Goal: Find contact information: Find contact information

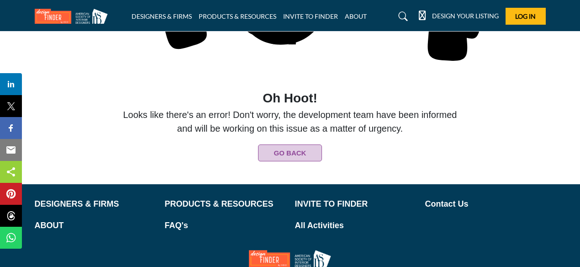
scroll to position [221, 0]
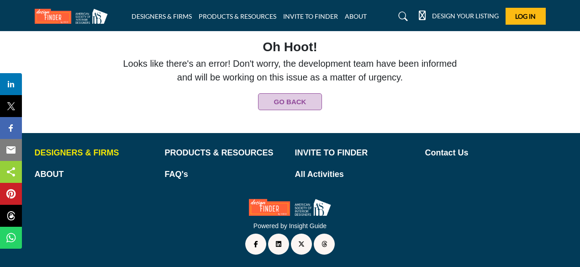
click at [87, 152] on p "DESIGNERS & FIRMS" at bounding box center [95, 153] width 121 height 12
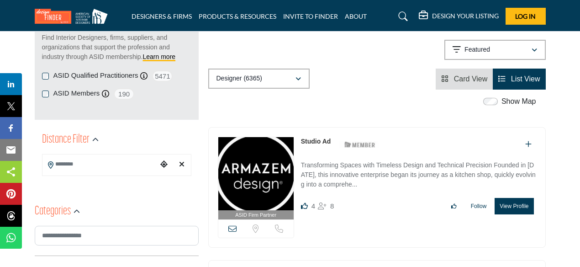
scroll to position [133, 0]
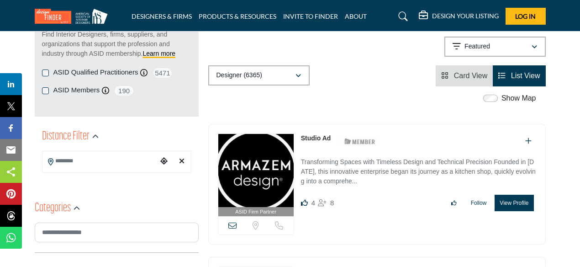
click at [162, 158] on icon "Choose your current location" at bounding box center [163, 160] width 7 height 7
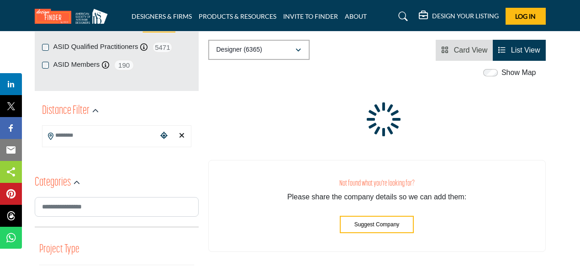
scroll to position [166, 0]
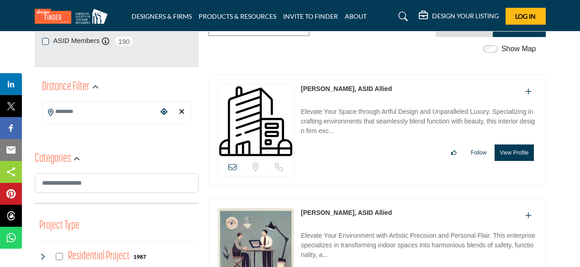
scroll to position [182, 0]
click at [164, 112] on icon "Choose your current location" at bounding box center [163, 111] width 7 height 7
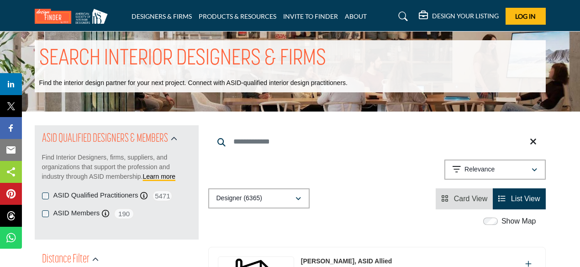
scroll to position [0, 0]
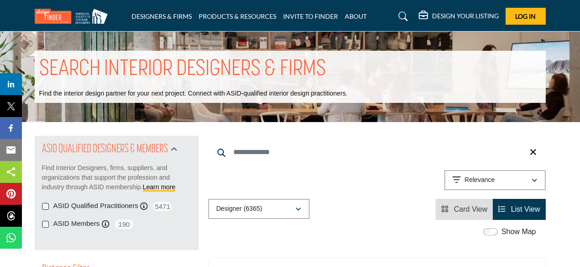
click at [246, 154] on input "Search Keyword" at bounding box center [376, 152] width 337 height 22
click at [471, 181] on p "Relevance" at bounding box center [479, 179] width 30 height 9
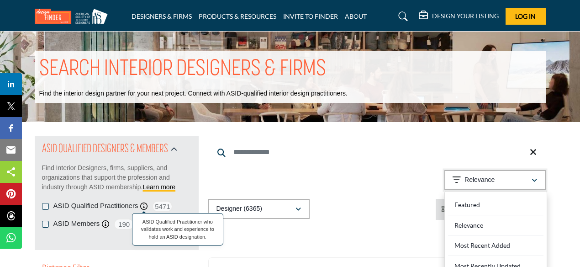
scroll to position [5, 0]
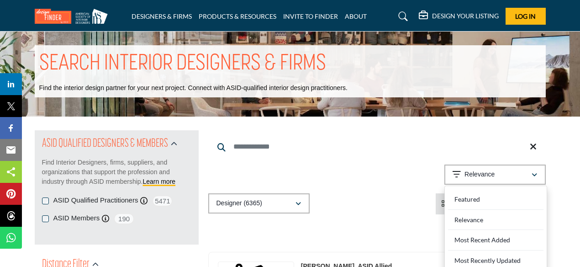
click at [532, 147] on icon at bounding box center [533, 146] width 7 height 9
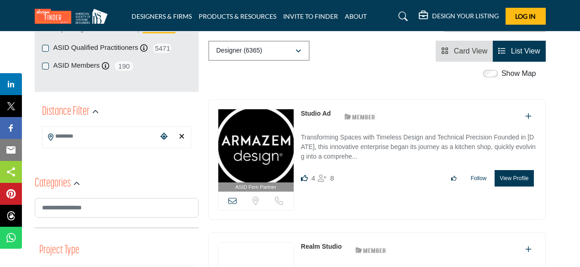
scroll to position [154, 0]
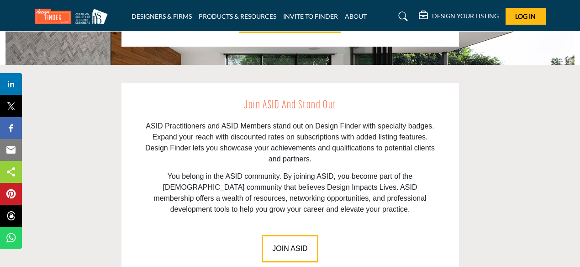
scroll to position [1230, 0]
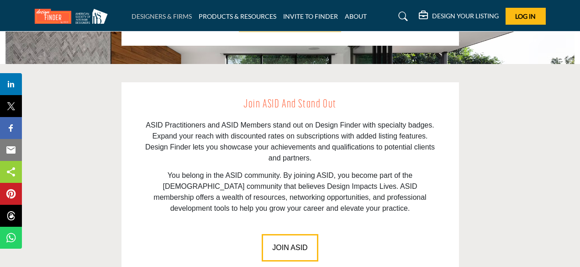
click at [180, 16] on link "DESIGNERS & FIRMS" at bounding box center [161, 16] width 60 height 8
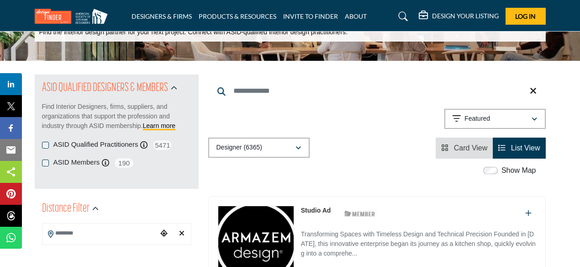
scroll to position [67, 0]
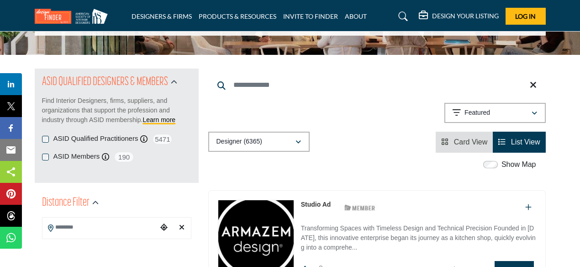
click at [105, 230] on input "Search Location" at bounding box center [99, 227] width 115 height 18
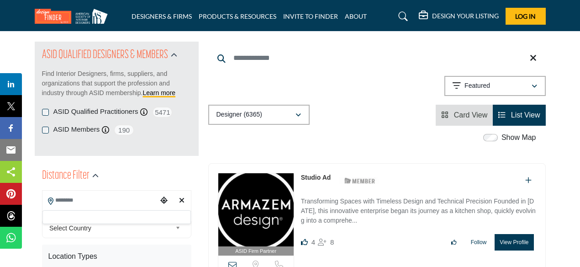
scroll to position [122, 0]
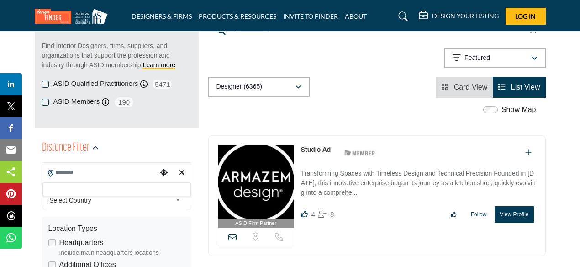
click at [109, 204] on span "Select Country" at bounding box center [110, 199] width 122 height 11
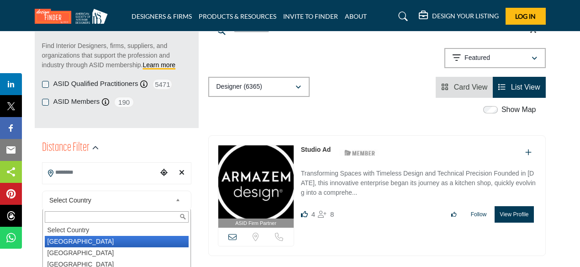
click at [101, 244] on li "United States" at bounding box center [117, 241] width 144 height 11
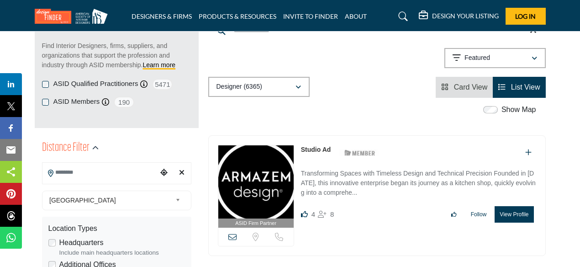
click at [113, 242] on div "Headquarters Include main headquarters locations" at bounding box center [116, 247] width 137 height 20
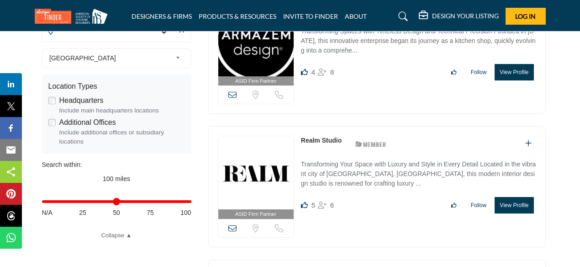
scroll to position [268, 0]
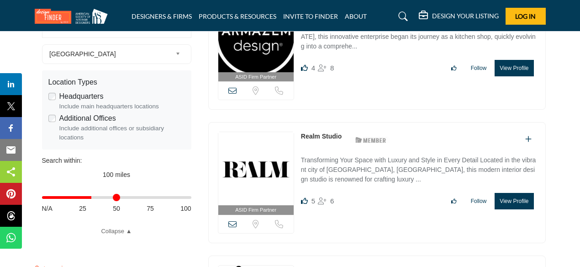
drag, startPoint x: 187, startPoint y: 198, endPoint x: 92, endPoint y: 195, distance: 95.0
type input "**"
click at [92, 196] on input "Distance in miles" at bounding box center [116, 197] width 149 height 2
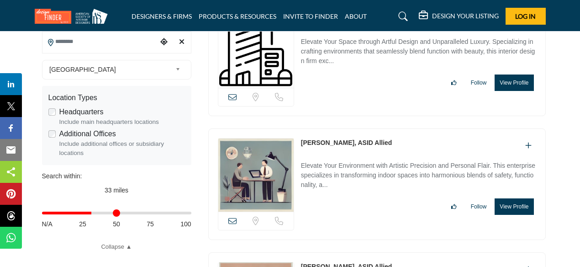
scroll to position [250, 0]
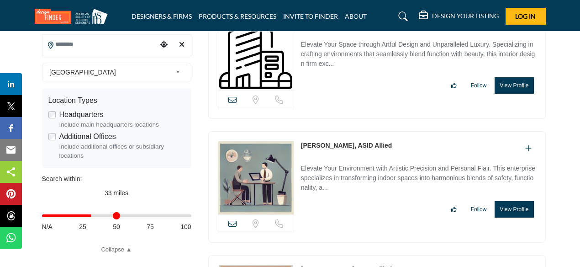
click at [91, 216] on input "Distance in miles" at bounding box center [116, 216] width 149 height 2
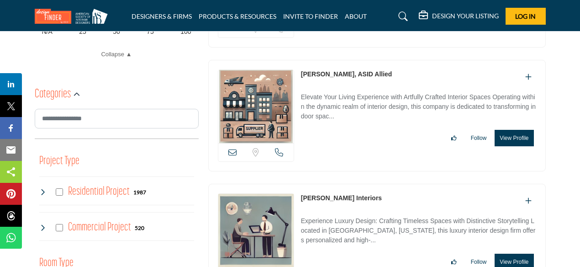
scroll to position [447, 0]
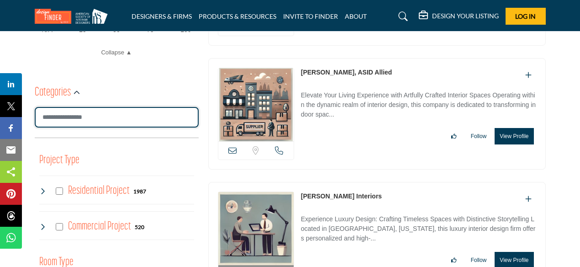
click at [75, 121] on input "Search Category" at bounding box center [117, 117] width 164 height 21
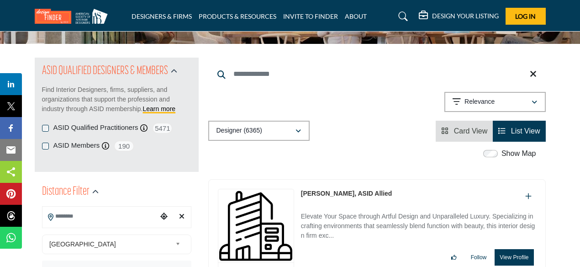
scroll to position [94, 0]
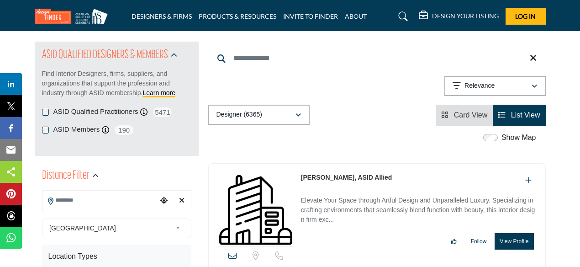
click at [515, 117] on span "List View" at bounding box center [525, 115] width 29 height 8
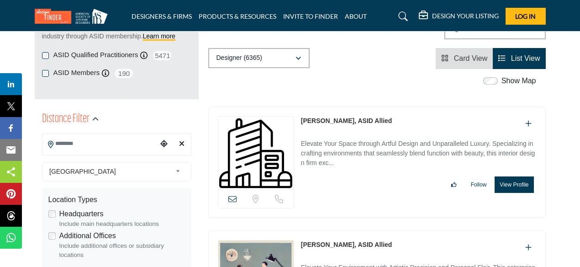
scroll to position [157, 0]
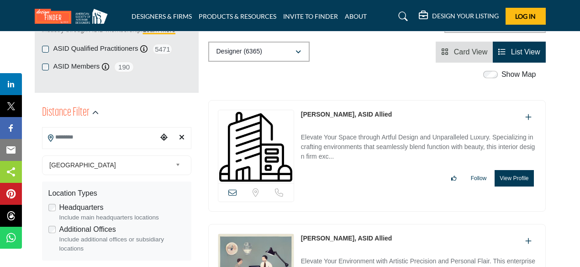
click at [95, 166] on span "United States" at bounding box center [110, 164] width 122 height 11
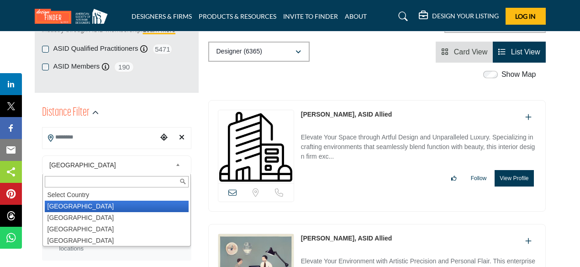
click at [83, 207] on li "United States" at bounding box center [117, 205] width 144 height 11
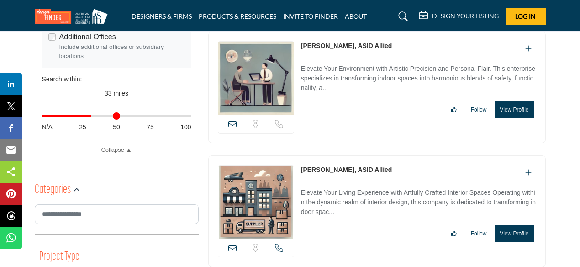
scroll to position [355, 0]
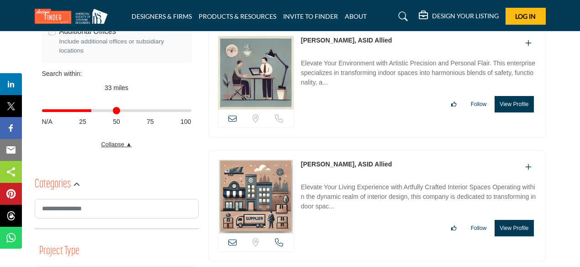
click at [112, 144] on link "Collapse ▲" at bounding box center [116, 144] width 149 height 9
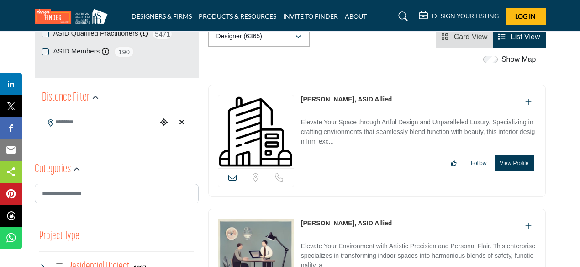
scroll to position [173, 0]
click at [163, 123] on icon "Choose your current location" at bounding box center [163, 121] width 7 height 7
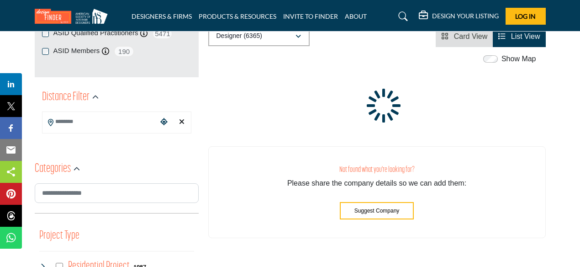
type input "**********"
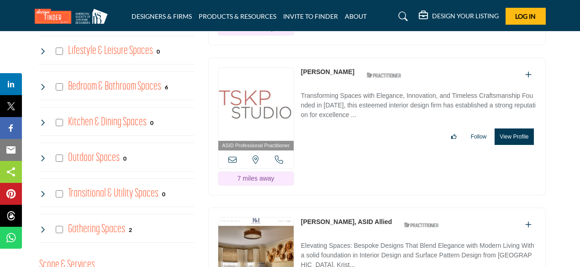
scroll to position [689, 0]
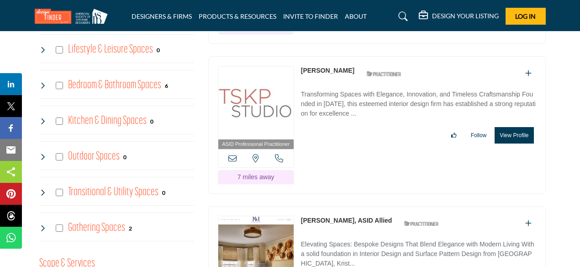
click at [234, 156] on icon at bounding box center [232, 158] width 8 height 8
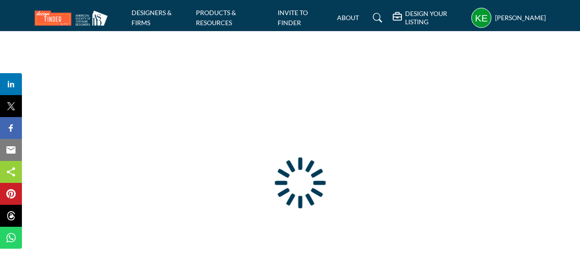
type input "**********"
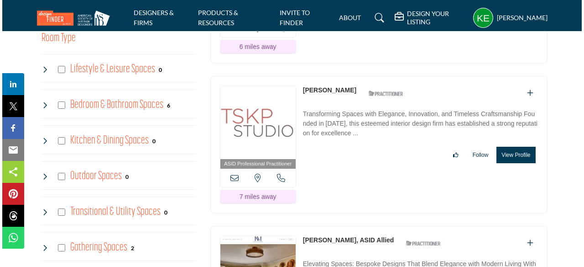
scroll to position [673, 0]
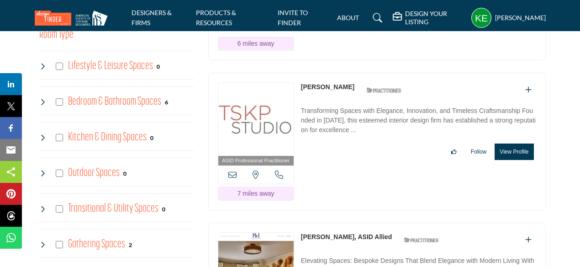
click at [519, 149] on button "View Profile" at bounding box center [513, 151] width 39 height 16
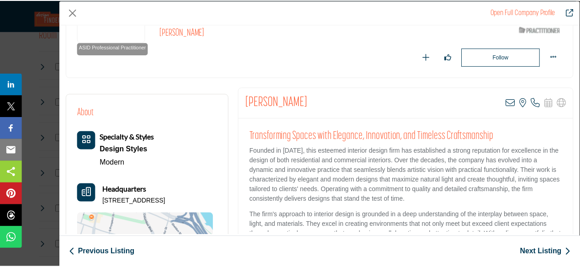
scroll to position [111, 0]
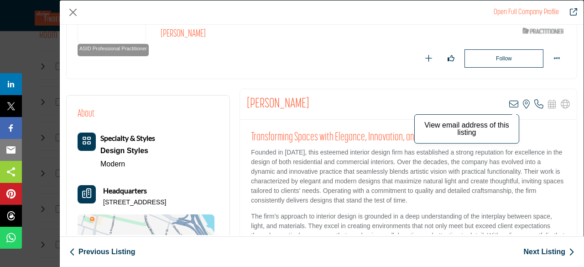
click at [510, 104] on icon "Company Data Modal" at bounding box center [514, 104] width 9 height 9
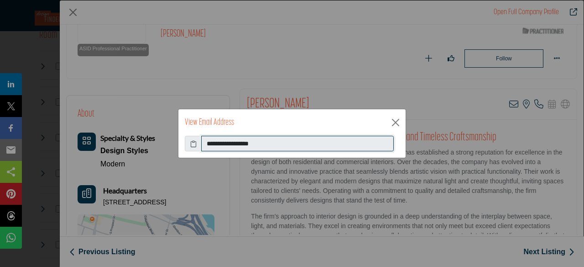
drag, startPoint x: 266, startPoint y: 147, endPoint x: 251, endPoint y: 115, distance: 34.9
click at [205, 138] on input "**********" at bounding box center [297, 144] width 193 height 16
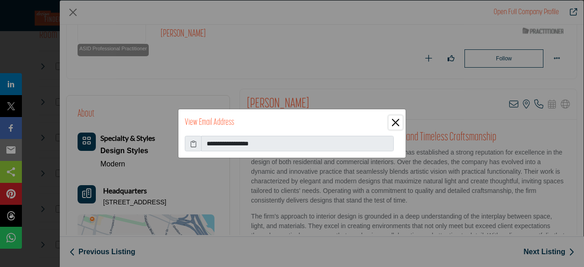
click at [399, 121] on button "Close" at bounding box center [396, 123] width 14 height 14
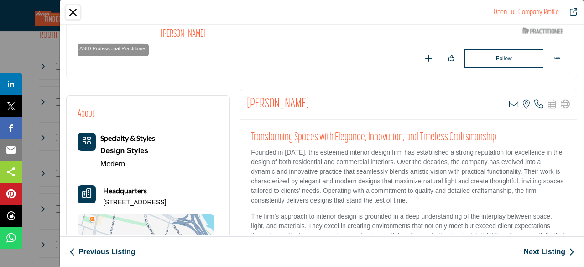
click at [74, 10] on button "Close" at bounding box center [73, 12] width 14 height 14
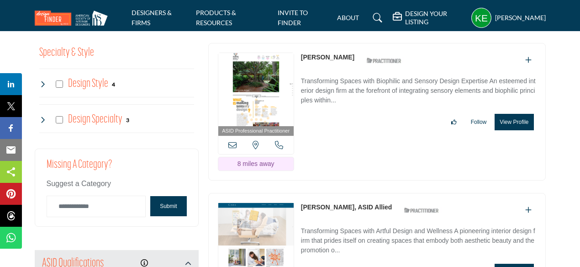
scroll to position [996, 0]
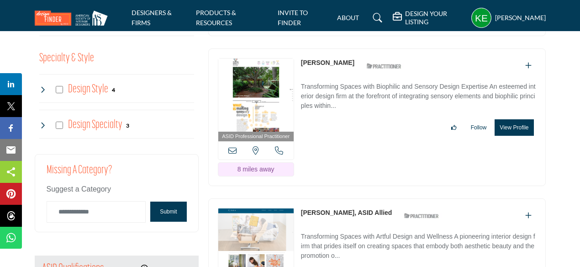
click at [231, 146] on icon at bounding box center [232, 150] width 8 height 8
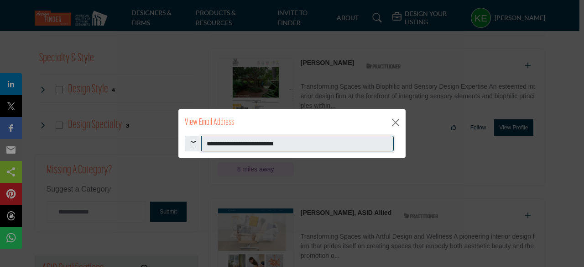
drag, startPoint x: 313, startPoint y: 140, endPoint x: 195, endPoint y: 133, distance: 118.0
click at [195, 134] on div "**********" at bounding box center [292, 133] width 228 height 49
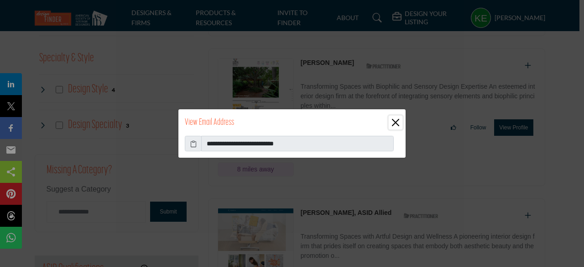
click at [394, 124] on button "Close" at bounding box center [396, 123] width 14 height 14
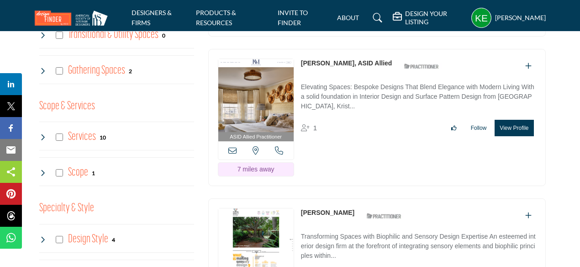
scroll to position [845, 0]
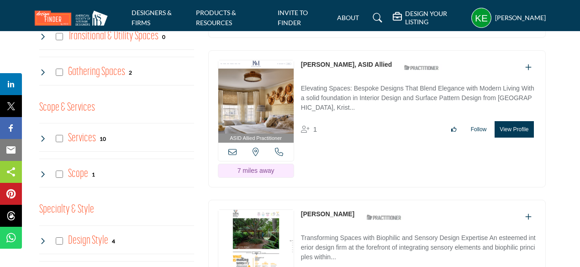
click at [233, 148] on icon at bounding box center [232, 151] width 8 height 8
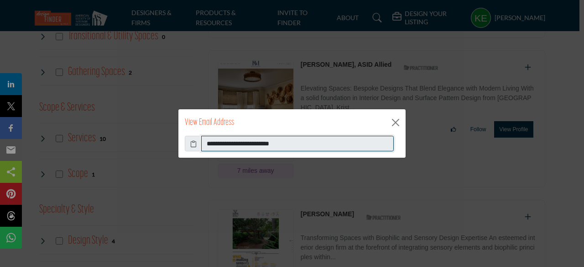
drag, startPoint x: 304, startPoint y: 144, endPoint x: 191, endPoint y: 136, distance: 112.6
click at [191, 136] on div "**********" at bounding box center [292, 144] width 215 height 16
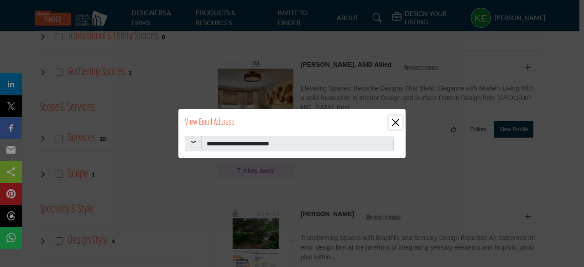
click at [397, 122] on button "Close" at bounding box center [396, 123] width 14 height 14
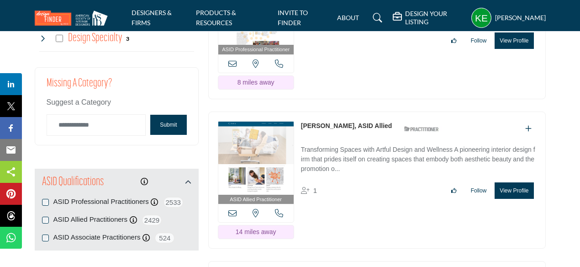
scroll to position [1090, 0]
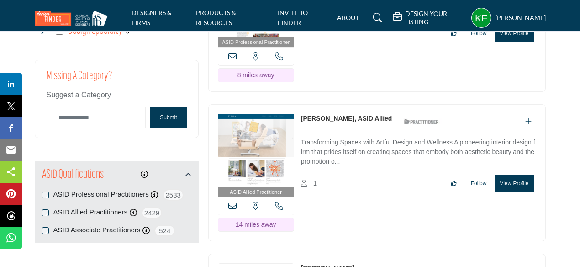
click at [235, 201] on icon at bounding box center [232, 205] width 8 height 8
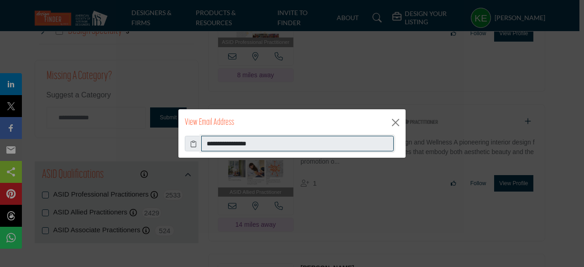
drag, startPoint x: 273, startPoint y: 142, endPoint x: 185, endPoint y: 136, distance: 88.4
click at [185, 136] on div "**********" at bounding box center [292, 144] width 215 height 16
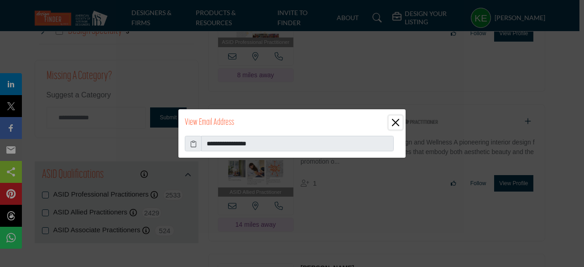
click at [395, 121] on button "Close" at bounding box center [396, 123] width 14 height 14
click at [395, 121] on div "View Email Address" at bounding box center [292, 122] width 227 height 26
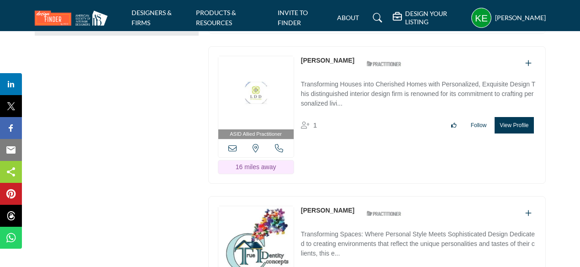
scroll to position [1289, 0]
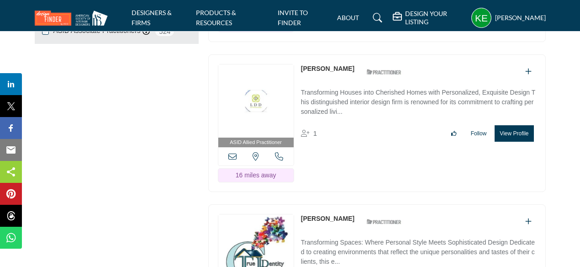
click at [235, 152] on icon at bounding box center [232, 156] width 8 height 8
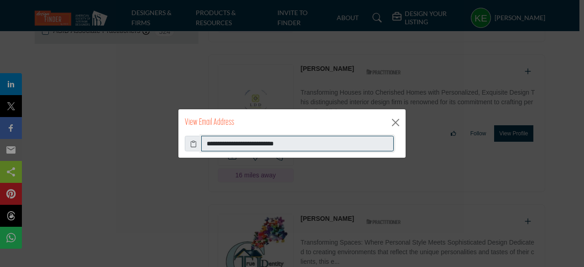
drag, startPoint x: 301, startPoint y: 144, endPoint x: 183, endPoint y: 135, distance: 118.6
click at [183, 137] on div "**********" at bounding box center [292, 147] width 227 height 22
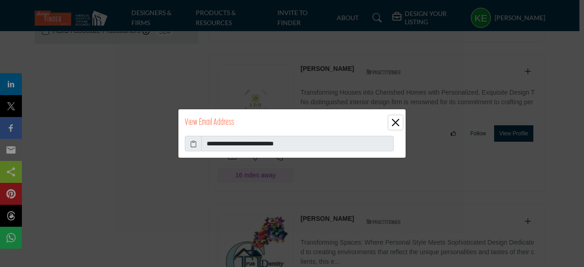
click at [394, 121] on button "Close" at bounding box center [396, 123] width 14 height 14
click at [394, 121] on div "View Email Address" at bounding box center [292, 122] width 227 height 26
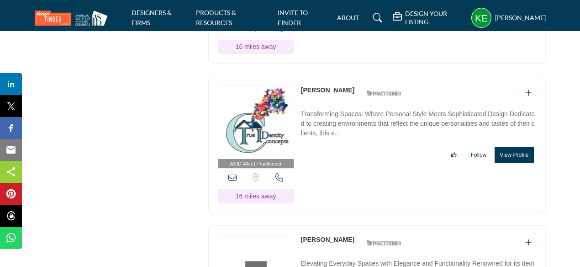
scroll to position [1431, 0]
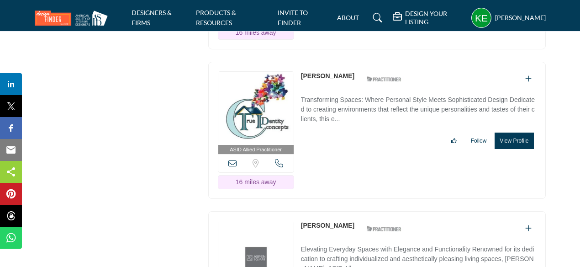
click at [231, 159] on icon at bounding box center [232, 163] width 8 height 8
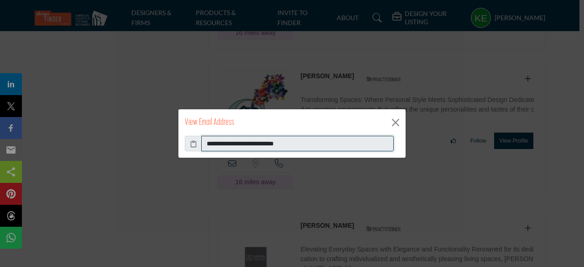
drag, startPoint x: 301, startPoint y: 143, endPoint x: 158, endPoint y: 136, distance: 143.5
click at [158, 136] on div "**********" at bounding box center [292, 133] width 584 height 267
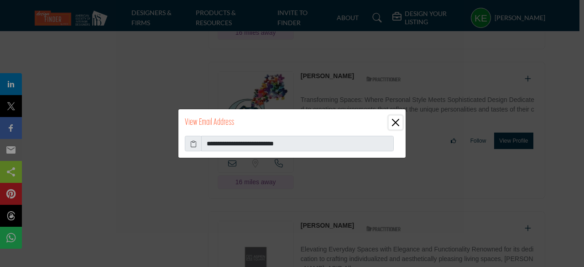
click at [395, 124] on button "Close" at bounding box center [396, 123] width 14 height 14
click at [395, 124] on div "**********" at bounding box center [292, 133] width 228 height 49
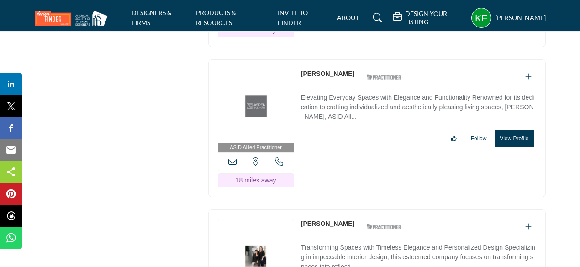
scroll to position [1583, 0]
click at [231, 157] on icon at bounding box center [232, 161] width 8 height 8
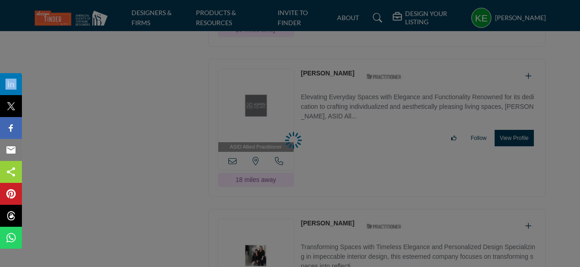
click at [231, 154] on div at bounding box center [290, 133] width 580 height 267
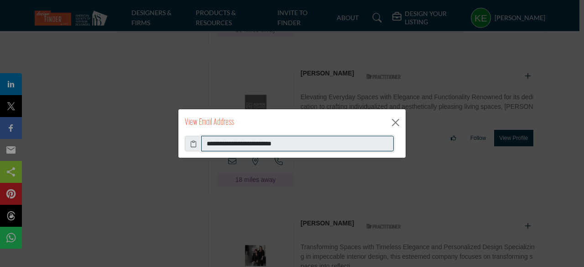
drag, startPoint x: 324, startPoint y: 142, endPoint x: 197, endPoint y: 138, distance: 127.4
click at [197, 139] on div "**********" at bounding box center [292, 144] width 215 height 16
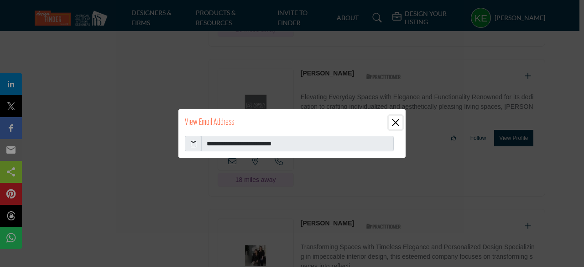
click at [398, 119] on button "Close" at bounding box center [396, 123] width 14 height 14
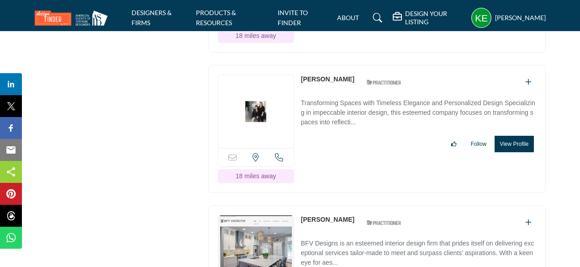
scroll to position [1730, 0]
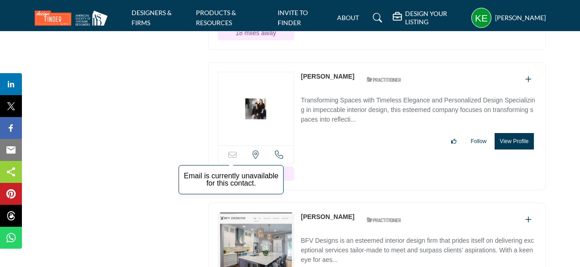
click at [233, 150] on icon at bounding box center [232, 154] width 8 height 8
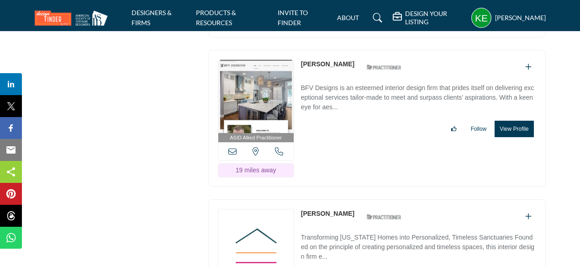
scroll to position [1883, 0]
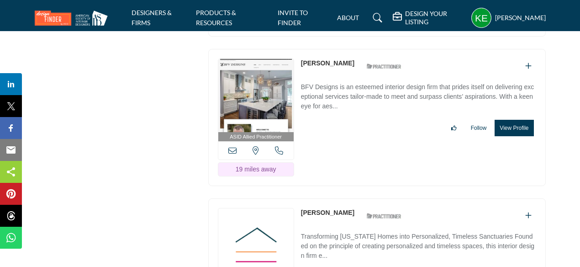
click at [232, 146] on icon at bounding box center [232, 150] width 8 height 8
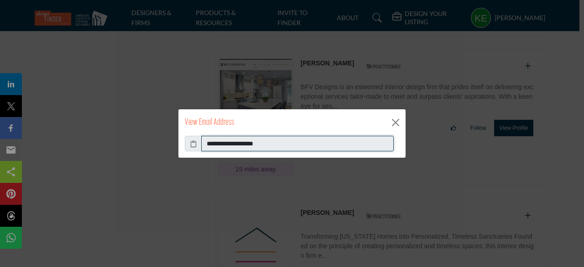
drag, startPoint x: 278, startPoint y: 141, endPoint x: 166, endPoint y: 137, distance: 111.9
click at [166, 137] on div "**********" at bounding box center [292, 133] width 584 height 267
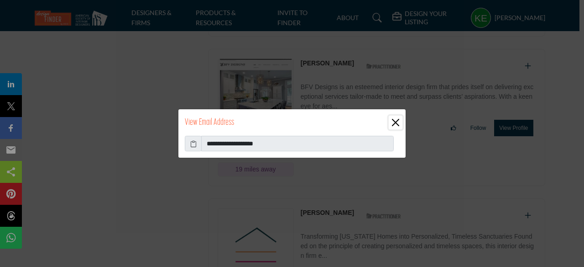
click at [397, 121] on button "Close" at bounding box center [396, 123] width 14 height 14
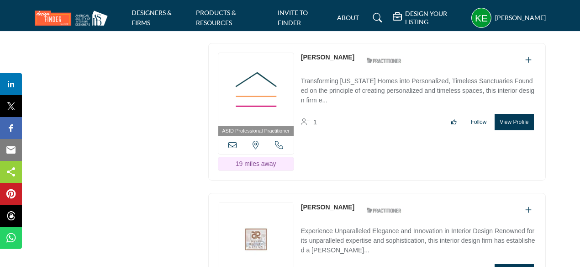
scroll to position [2046, 0]
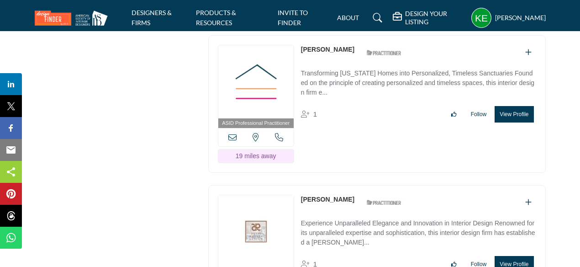
click at [233, 133] on icon at bounding box center [232, 137] width 8 height 8
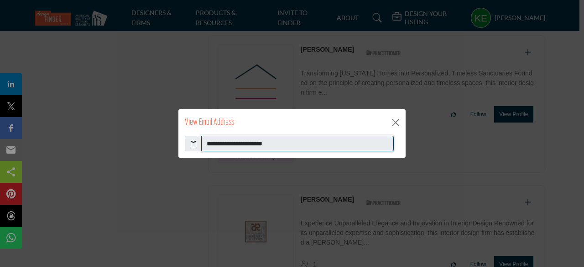
drag, startPoint x: 294, startPoint y: 144, endPoint x: 164, endPoint y: 137, distance: 130.3
click at [164, 137] on div "**********" at bounding box center [292, 133] width 584 height 267
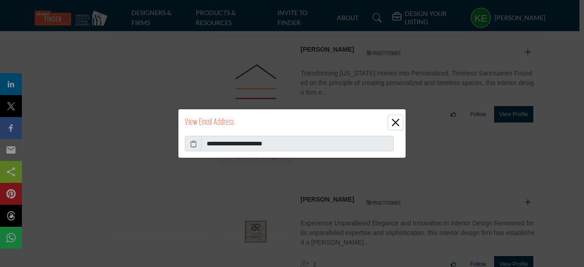
click at [396, 120] on button "Close" at bounding box center [396, 123] width 14 height 14
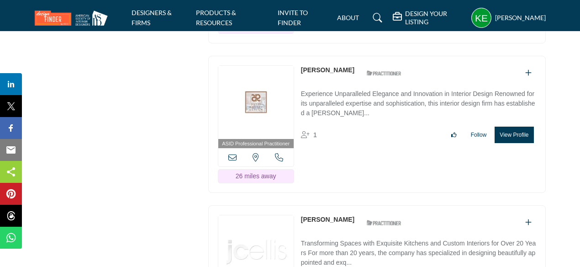
scroll to position [2187, 0]
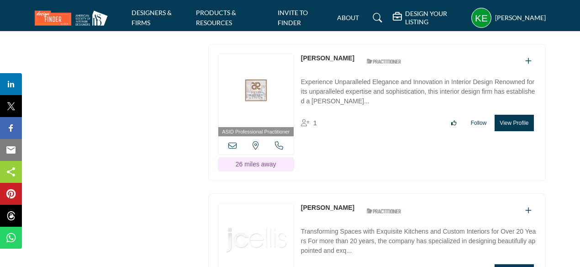
click at [231, 141] on icon at bounding box center [232, 145] width 8 height 8
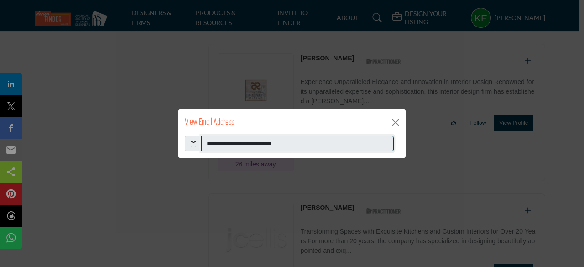
drag, startPoint x: 302, startPoint y: 143, endPoint x: 174, endPoint y: 137, distance: 128.0
click at [174, 137] on div "**********" at bounding box center [292, 133] width 584 height 267
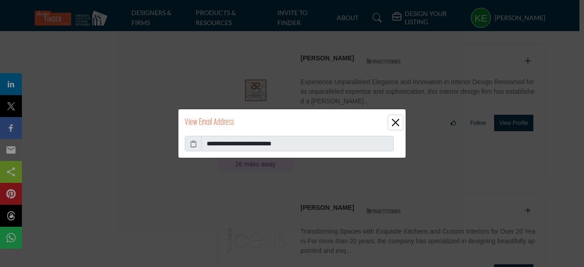
click at [394, 121] on button "Close" at bounding box center [396, 123] width 14 height 14
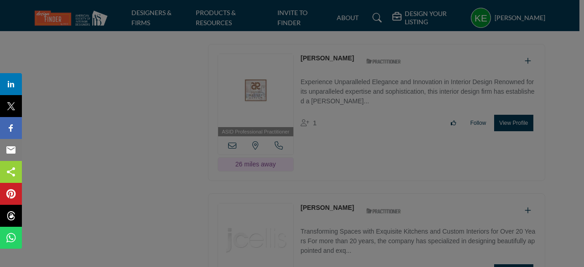
click at [394, 106] on button "Close" at bounding box center [396, 100] width 14 height 14
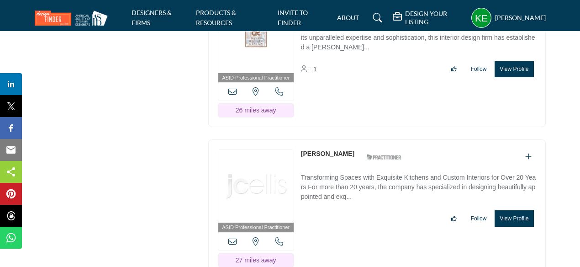
scroll to position [2242, 0]
click at [232, 236] on icon at bounding box center [232, 240] width 8 height 8
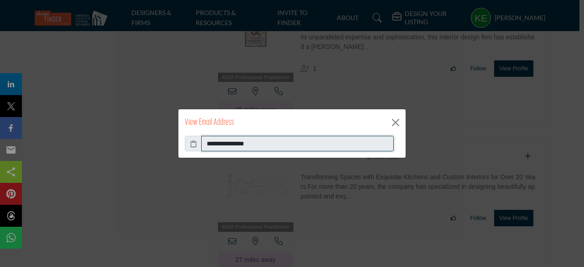
drag, startPoint x: 261, startPoint y: 143, endPoint x: 196, endPoint y: 140, distance: 64.4
click at [196, 144] on div "**********" at bounding box center [292, 144] width 215 height 16
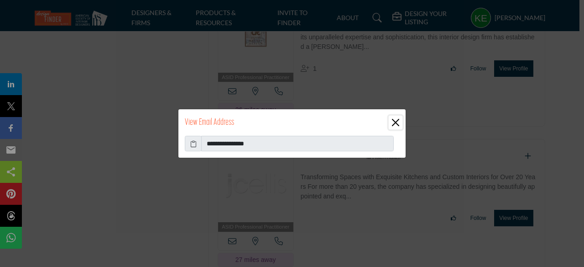
click at [396, 121] on button "Close" at bounding box center [396, 123] width 14 height 14
click at [396, 121] on div "View Email Address" at bounding box center [292, 122] width 227 height 26
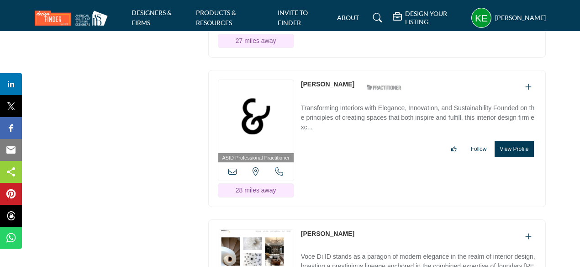
scroll to position [2467, 0]
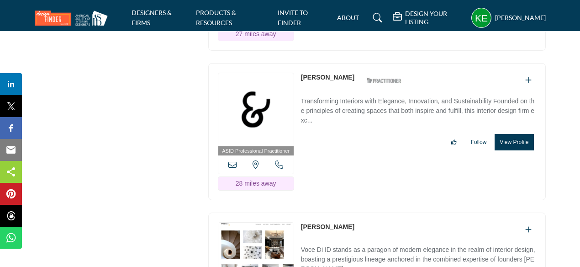
click at [231, 160] on icon at bounding box center [232, 164] width 8 height 8
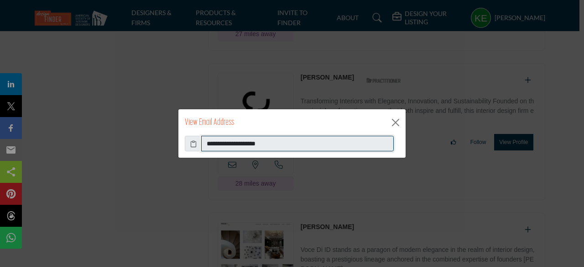
drag, startPoint x: 279, startPoint y: 142, endPoint x: 230, endPoint y: 134, distance: 50.1
click at [230, 134] on div "**********" at bounding box center [292, 133] width 228 height 49
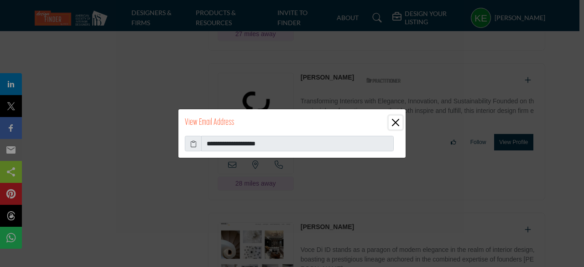
click at [394, 121] on button "Close" at bounding box center [396, 123] width 14 height 14
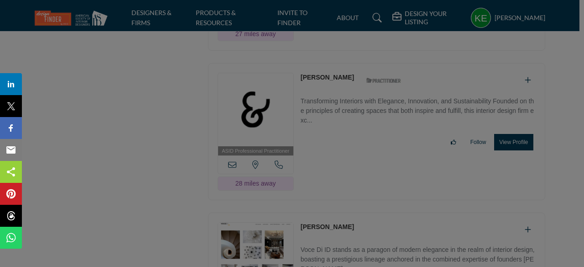
click at [394, 113] on div "View Email Address" at bounding box center [292, 99] width 227 height 26
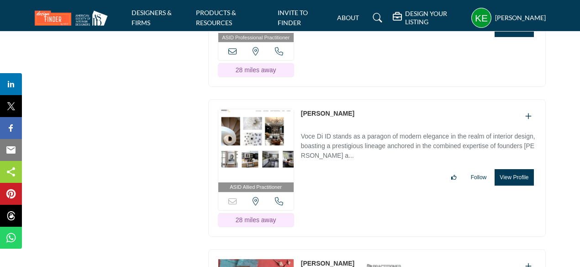
scroll to position [2596, 0]
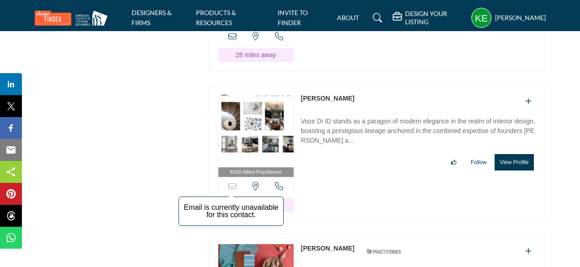
click at [232, 182] on icon at bounding box center [232, 186] width 8 height 8
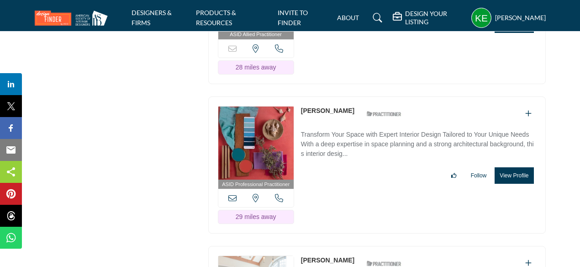
scroll to position [2753, 0]
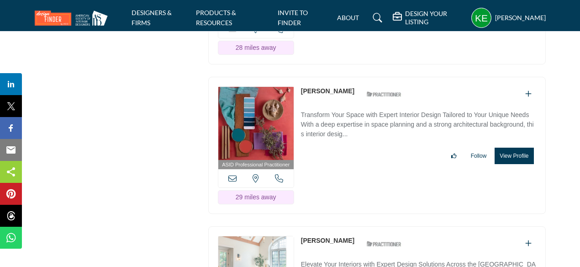
click at [233, 174] on icon at bounding box center [232, 178] width 8 height 8
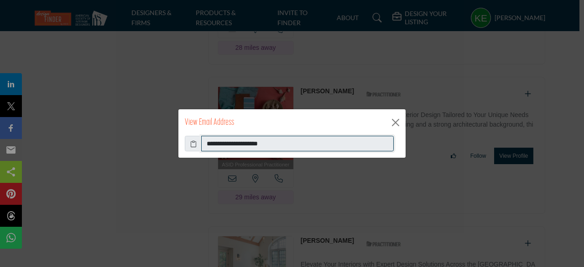
drag, startPoint x: 280, startPoint y: 143, endPoint x: 184, endPoint y: 139, distance: 96.4
click at [184, 139] on div "**********" at bounding box center [292, 147] width 227 height 22
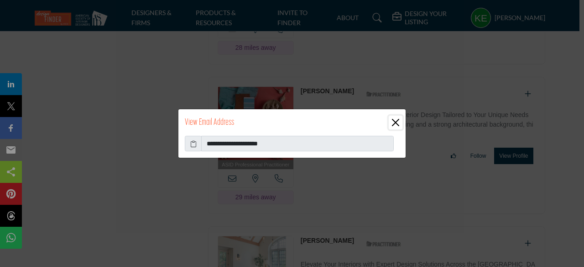
click at [397, 120] on button "Close" at bounding box center [396, 123] width 14 height 14
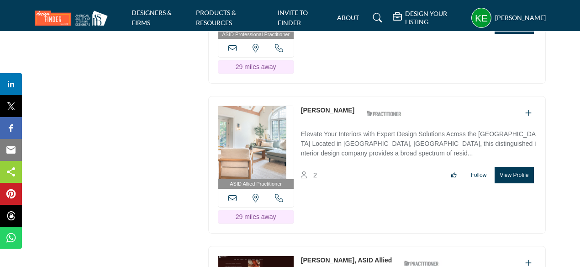
scroll to position [2884, 0]
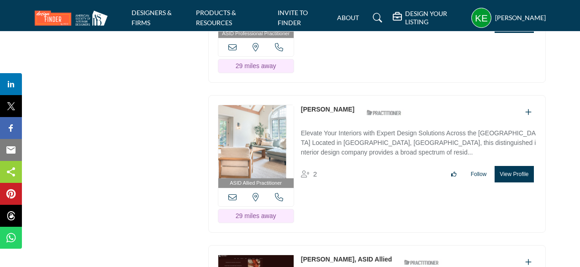
click at [234, 193] on icon at bounding box center [232, 197] width 8 height 8
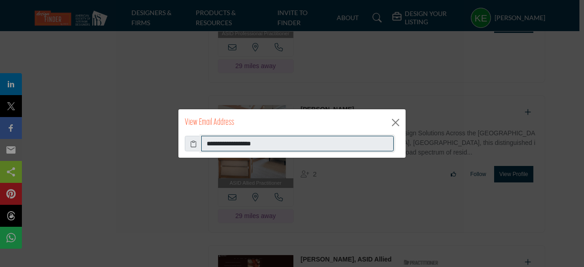
drag, startPoint x: 275, startPoint y: 143, endPoint x: 143, endPoint y: 147, distance: 132.4
click at [143, 147] on div "**********" at bounding box center [292, 133] width 584 height 267
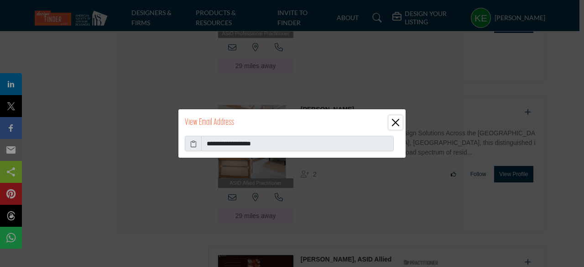
click at [397, 123] on button "Close" at bounding box center [396, 123] width 14 height 14
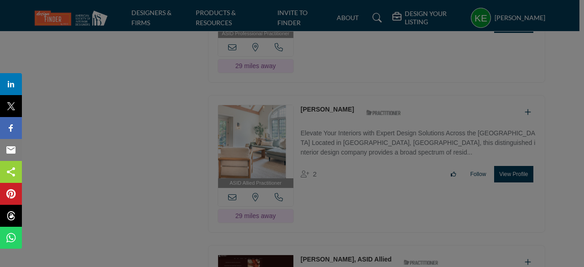
click at [397, 113] on div "View Email Address" at bounding box center [292, 99] width 227 height 26
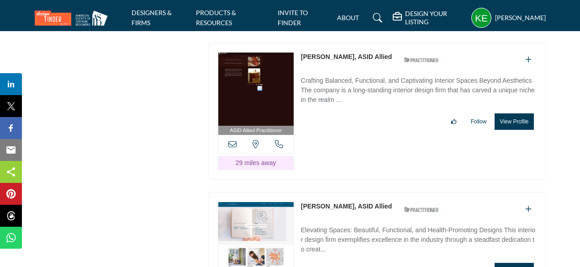
scroll to position [3088, 0]
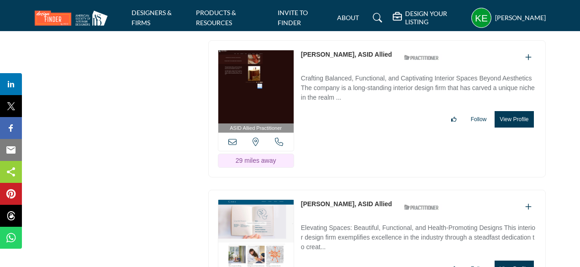
click at [232, 137] on icon at bounding box center [232, 141] width 8 height 8
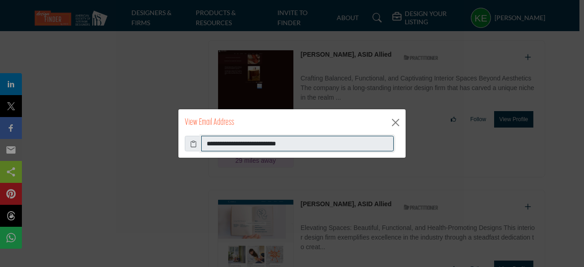
drag, startPoint x: 307, startPoint y: 142, endPoint x: 214, endPoint y: 130, distance: 94.3
click at [214, 130] on div "**********" at bounding box center [292, 133] width 228 height 49
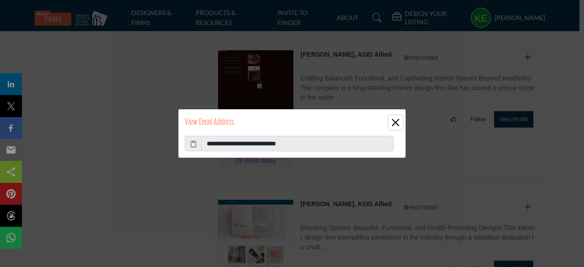
click at [397, 121] on button "Close" at bounding box center [396, 123] width 14 height 14
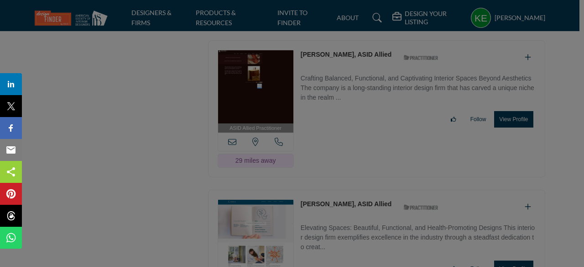
click at [397, 113] on div "View Email Address" at bounding box center [292, 99] width 227 height 26
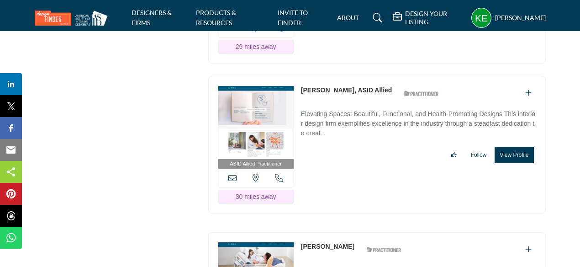
scroll to position [3207, 0]
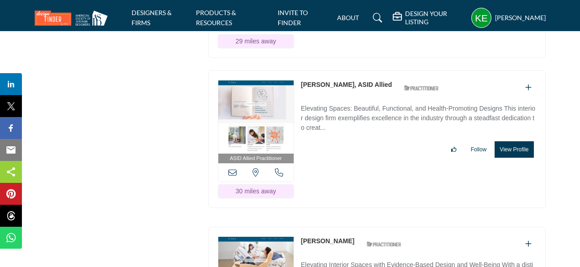
click at [232, 168] on icon at bounding box center [232, 172] width 8 height 8
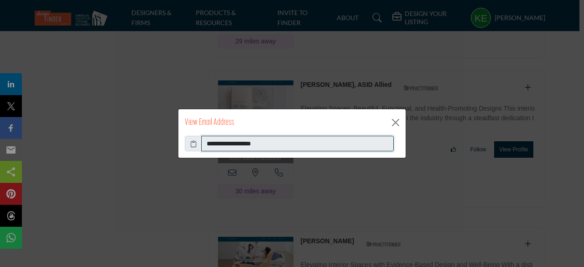
drag, startPoint x: 284, startPoint y: 144, endPoint x: 150, endPoint y: 142, distance: 134.2
click at [150, 142] on div "**********" at bounding box center [292, 133] width 584 height 267
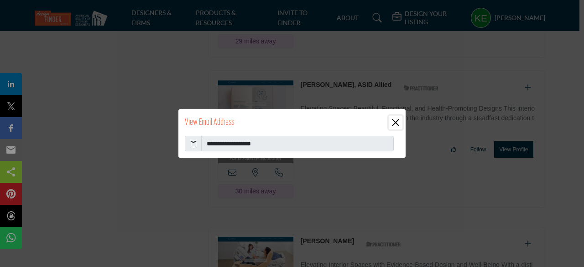
click at [397, 122] on button "Close" at bounding box center [396, 123] width 14 height 14
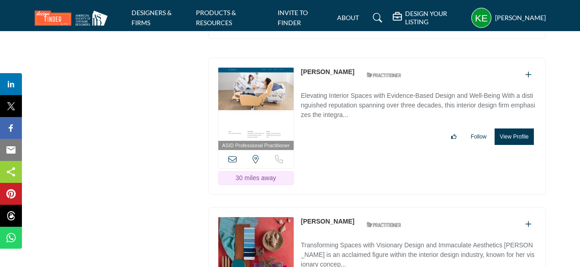
scroll to position [3380, 0]
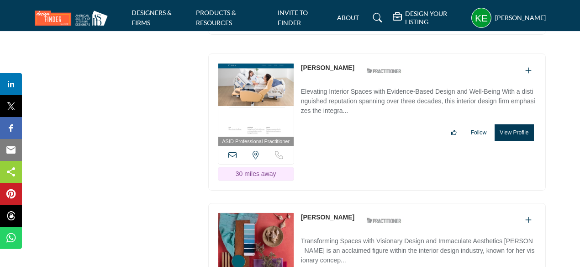
click at [232, 151] on icon at bounding box center [232, 155] width 8 height 8
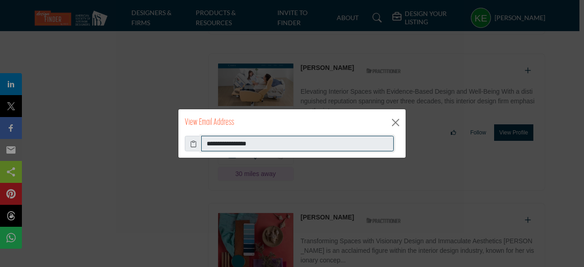
drag, startPoint x: 276, startPoint y: 143, endPoint x: 157, endPoint y: 142, distance: 119.2
click at [157, 142] on div "**********" at bounding box center [292, 133] width 584 height 267
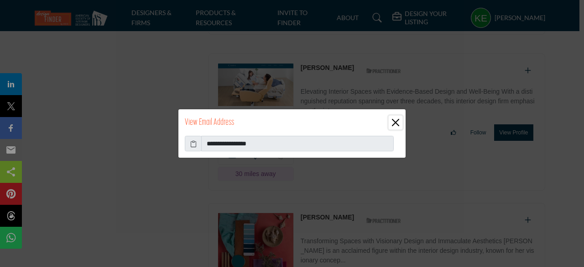
click at [394, 123] on button "Close" at bounding box center [396, 123] width 14 height 14
click at [394, 123] on div "View Email Address" at bounding box center [292, 122] width 227 height 26
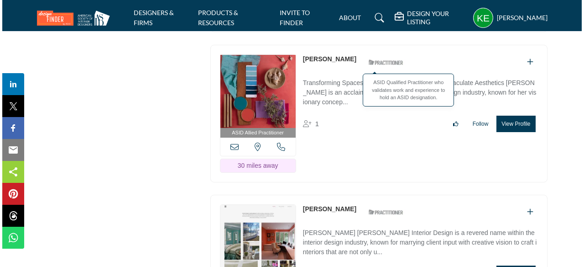
scroll to position [3545, 0]
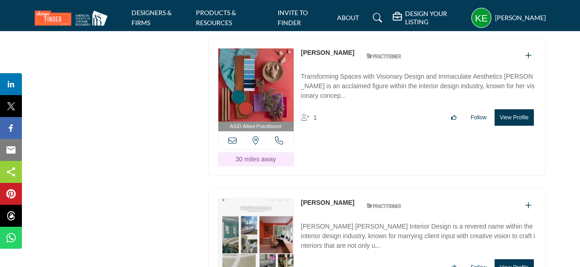
click at [233, 136] on icon at bounding box center [232, 140] width 8 height 8
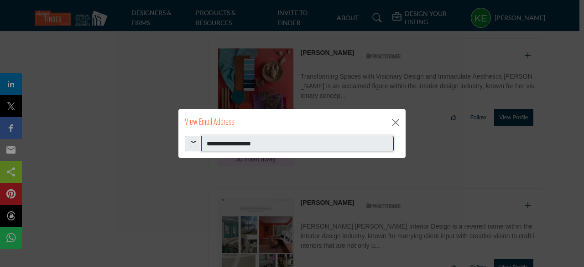
drag, startPoint x: 275, startPoint y: 146, endPoint x: 198, endPoint y: 121, distance: 80.7
click at [198, 121] on div "**********" at bounding box center [292, 133] width 228 height 49
